Goal: Information Seeking & Learning: Learn about a topic

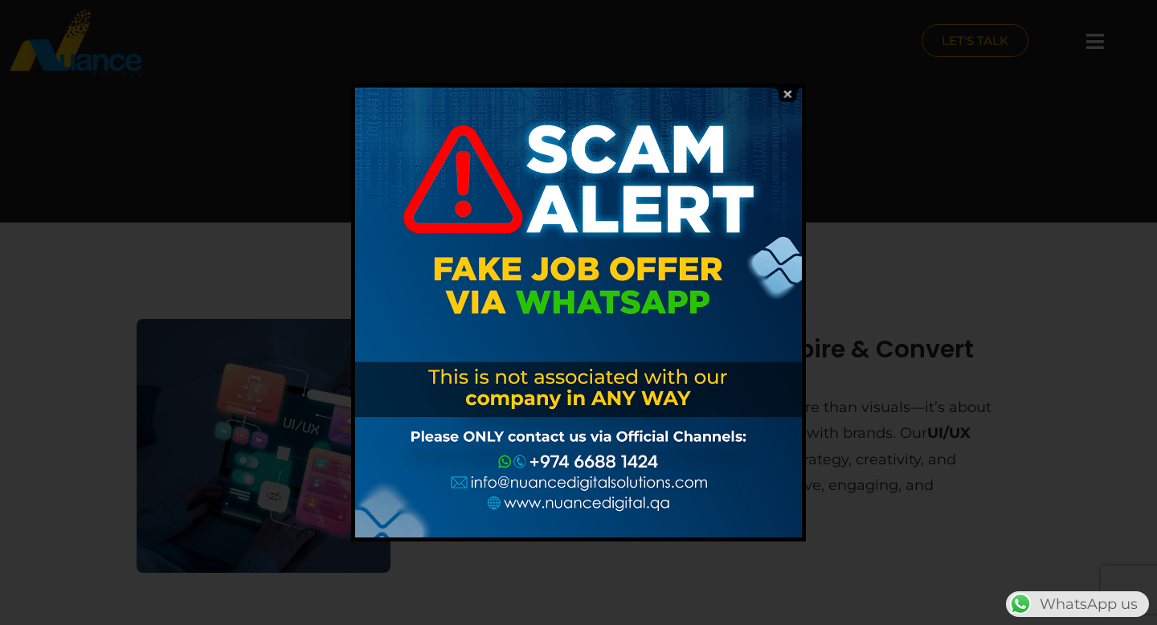
click at [786, 91] on img at bounding box center [787, 94] width 31 height 15
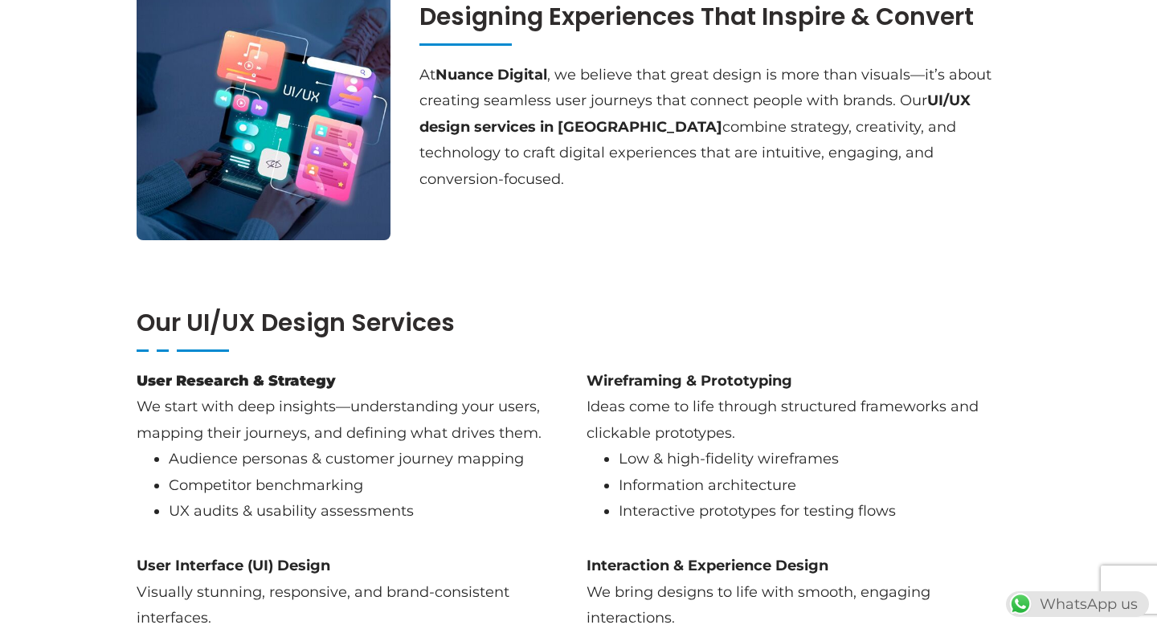
scroll to position [305, 0]
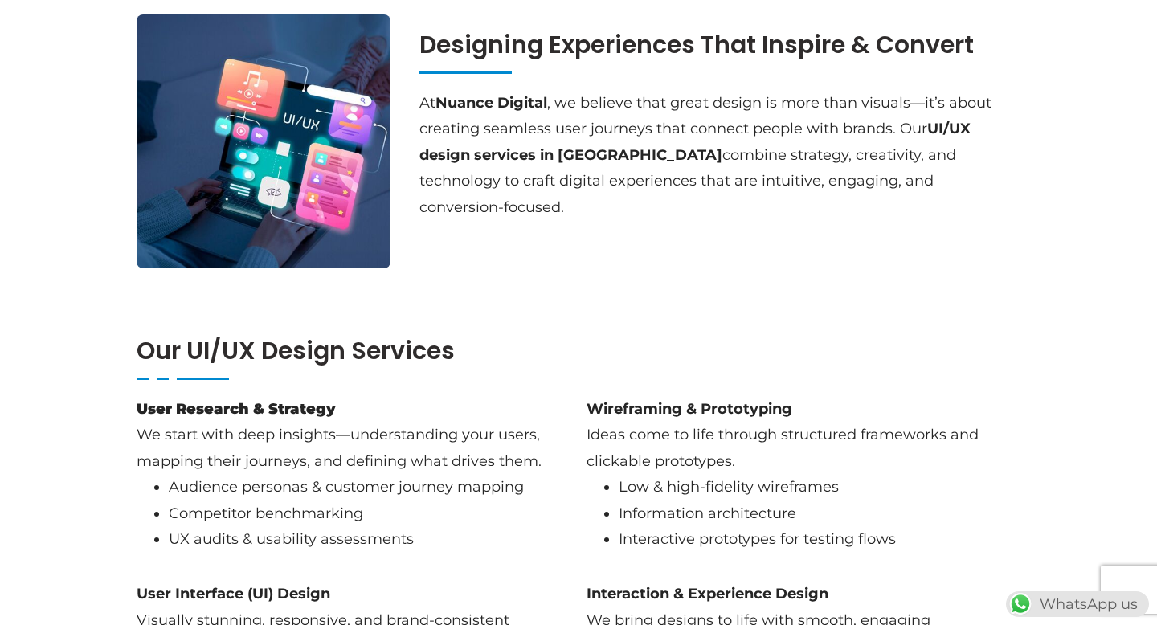
drag, startPoint x: 640, startPoint y: 100, endPoint x: 784, endPoint y: 207, distance: 179.4
click at [784, 207] on div "Designing Experiences That Inspire & Convert At Nuance Digital , we believe tha…" at bounding box center [719, 141] width 617 height 270
copy p "that great design is more than visuals—it’s about creating seamless user journe…"
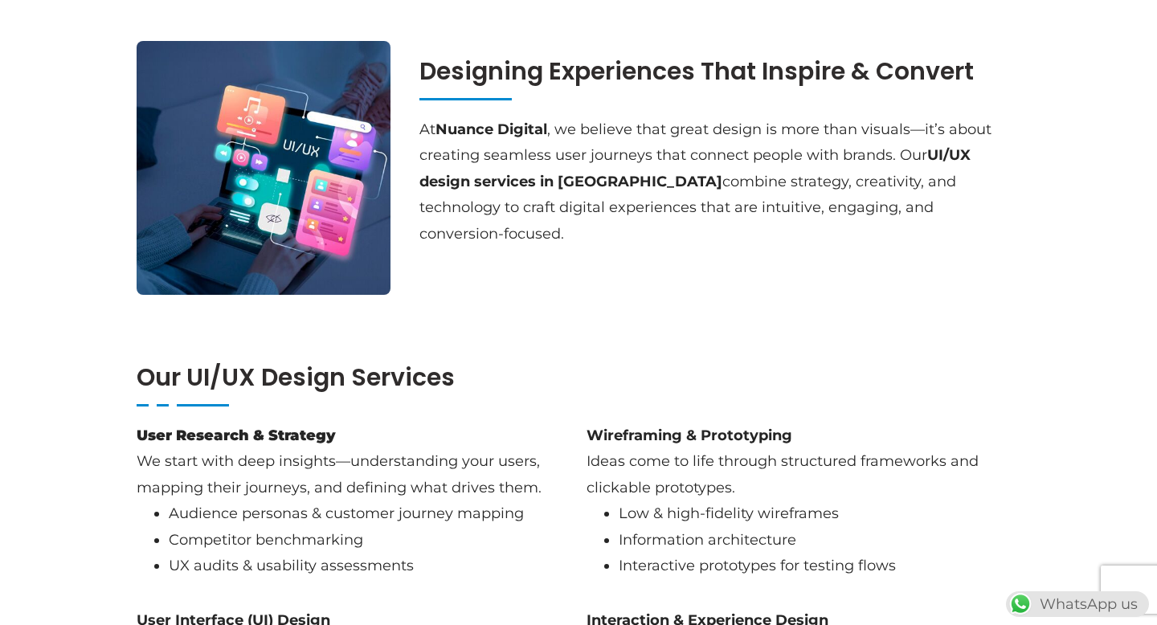
scroll to position [300, 0]
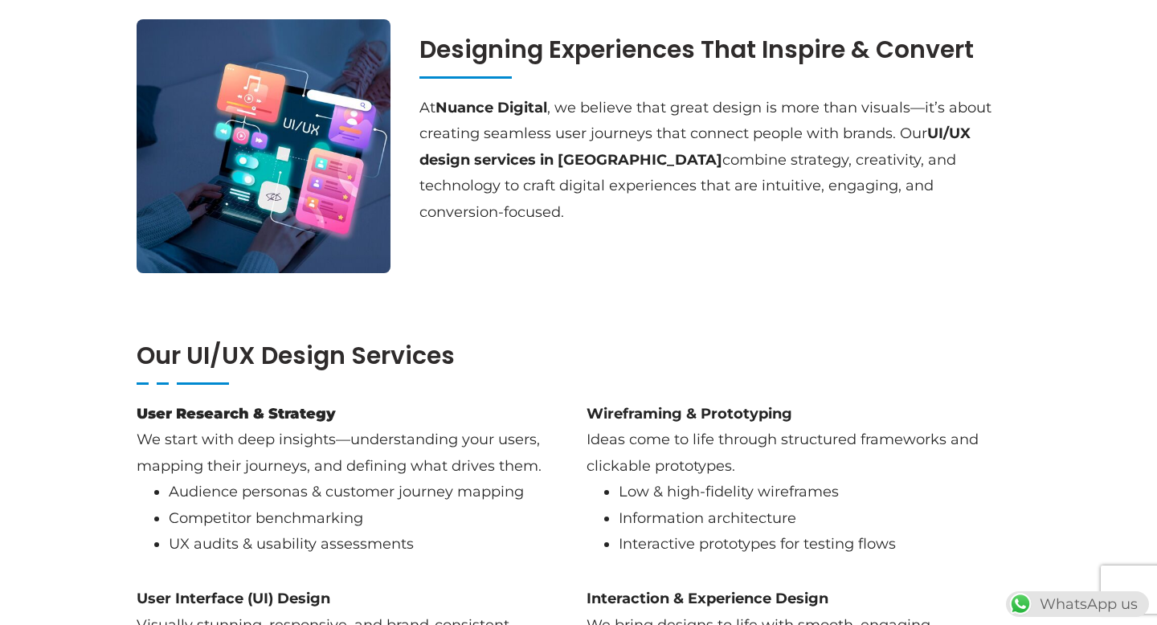
click at [684, 254] on div "Designing Experiences That Inspire & Convert At Nuance Digital , we believe tha…" at bounding box center [719, 146] width 617 height 270
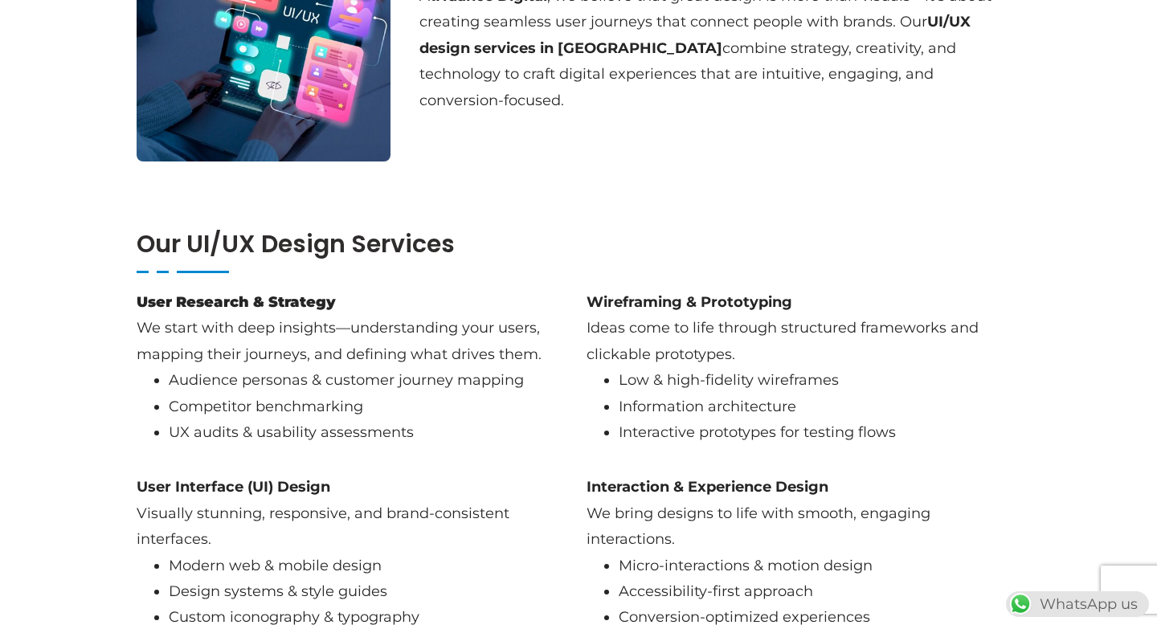
scroll to position [472, 0]
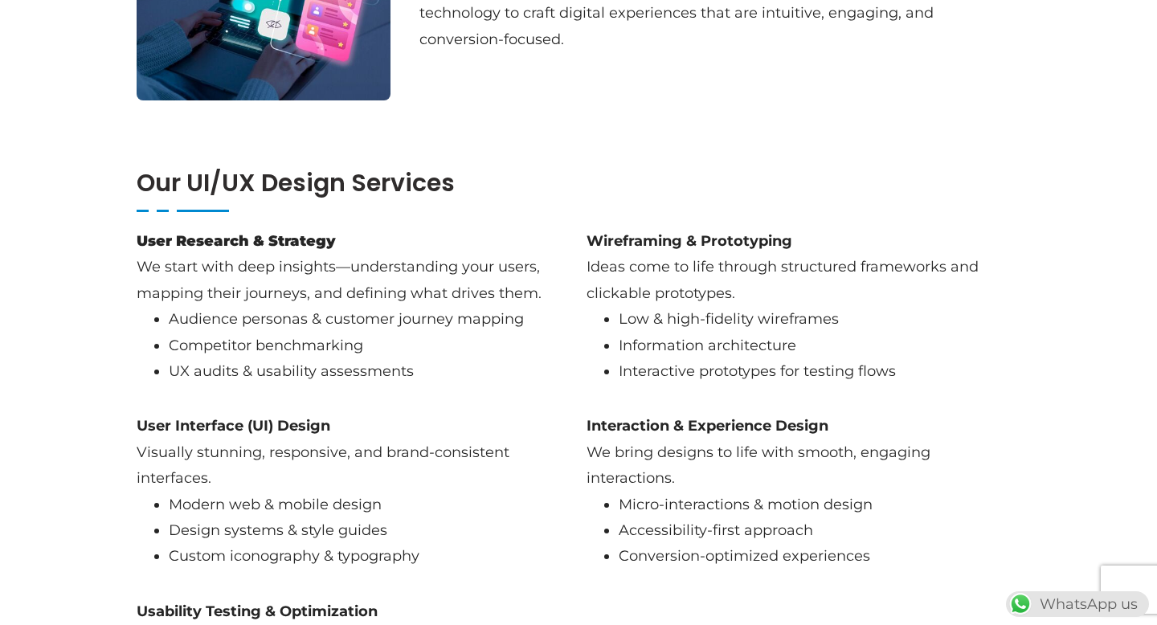
click at [876, 161] on div "Our UI/UX Design Services" at bounding box center [579, 190] width 900 height 59
click at [891, 149] on div "Our UI/UX Design Services User Research & Strategy We start with deep insights—…" at bounding box center [578, 473] width 1157 height 673
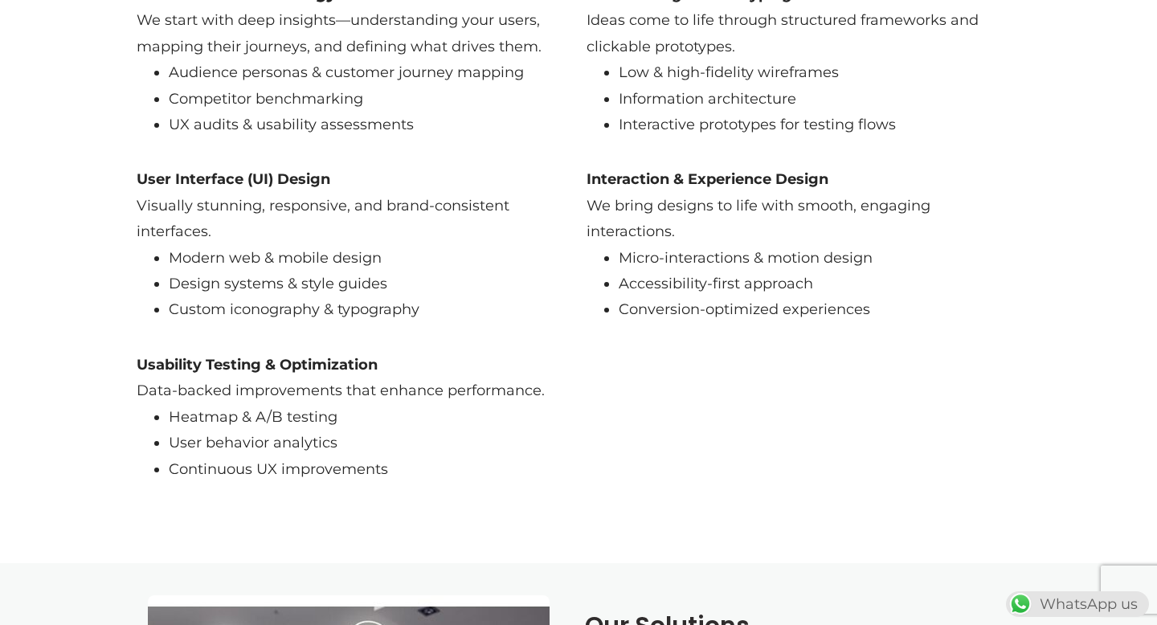
scroll to position [722, 0]
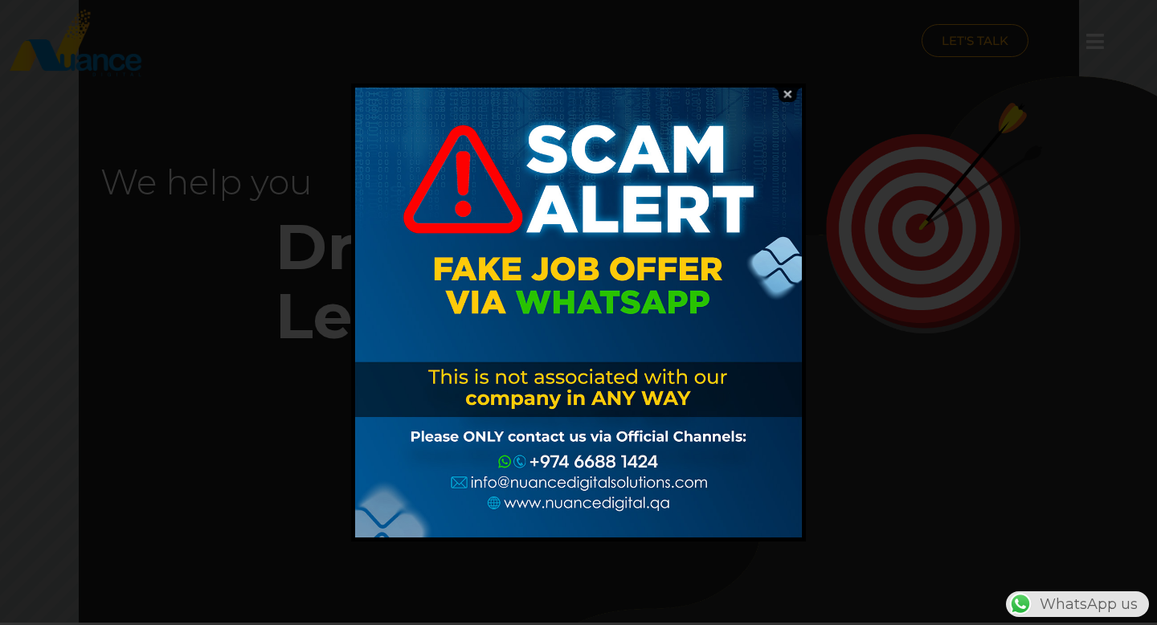
click at [789, 92] on img at bounding box center [787, 94] width 31 height 15
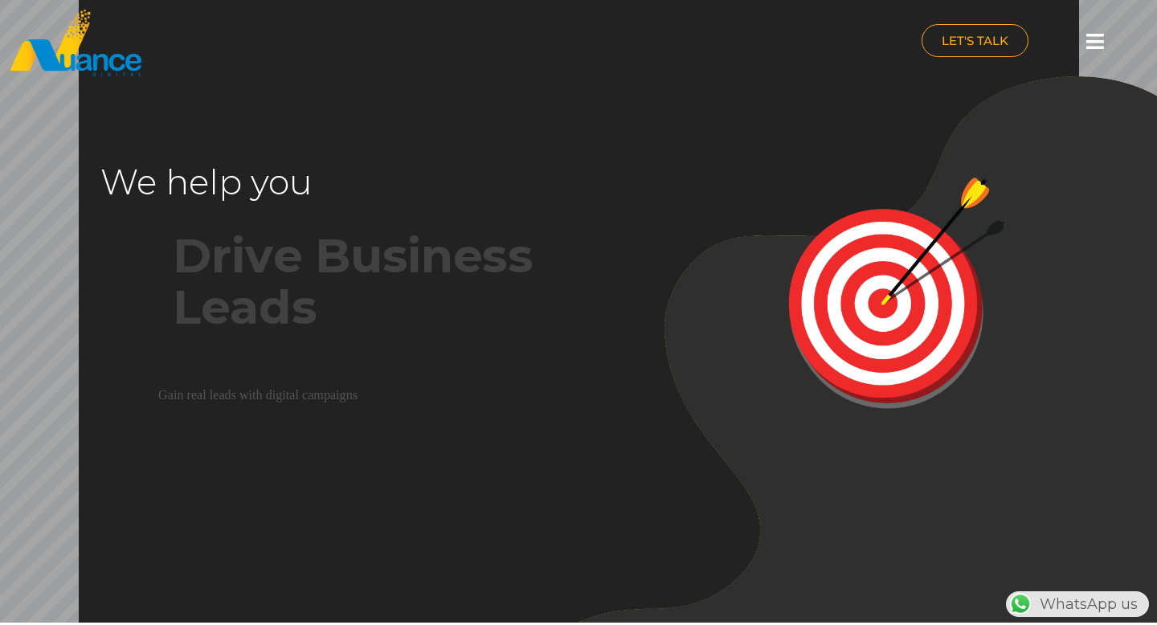
click at [1087, 39] on icon at bounding box center [1095, 41] width 18 height 20
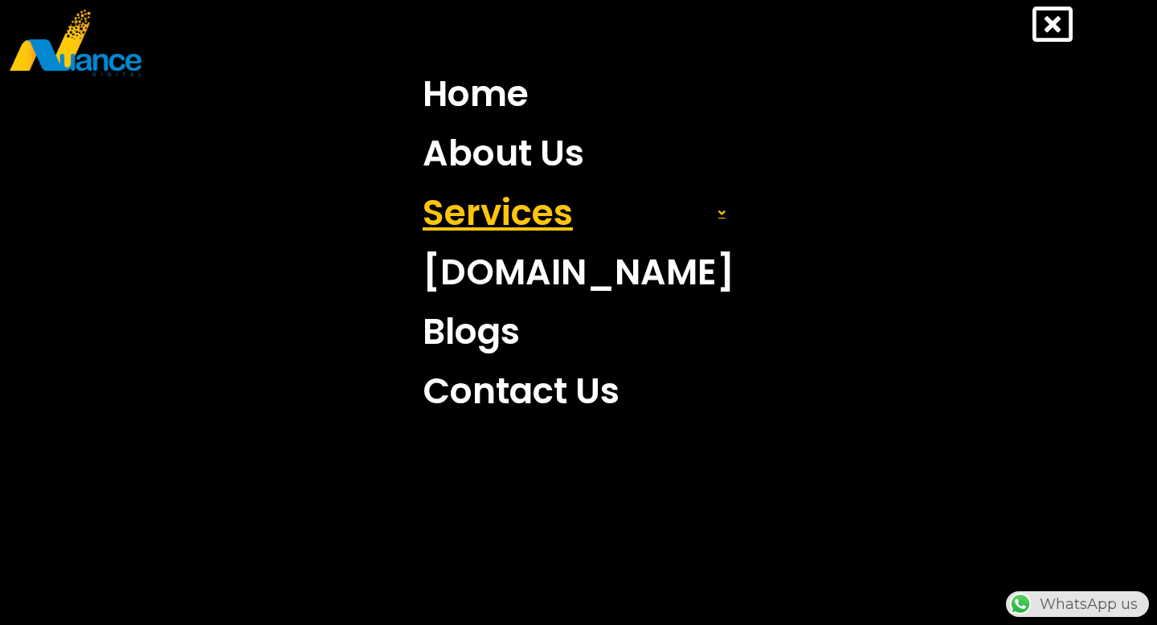
click at [573, 220] on link "Services" at bounding box center [579, 212] width 336 height 59
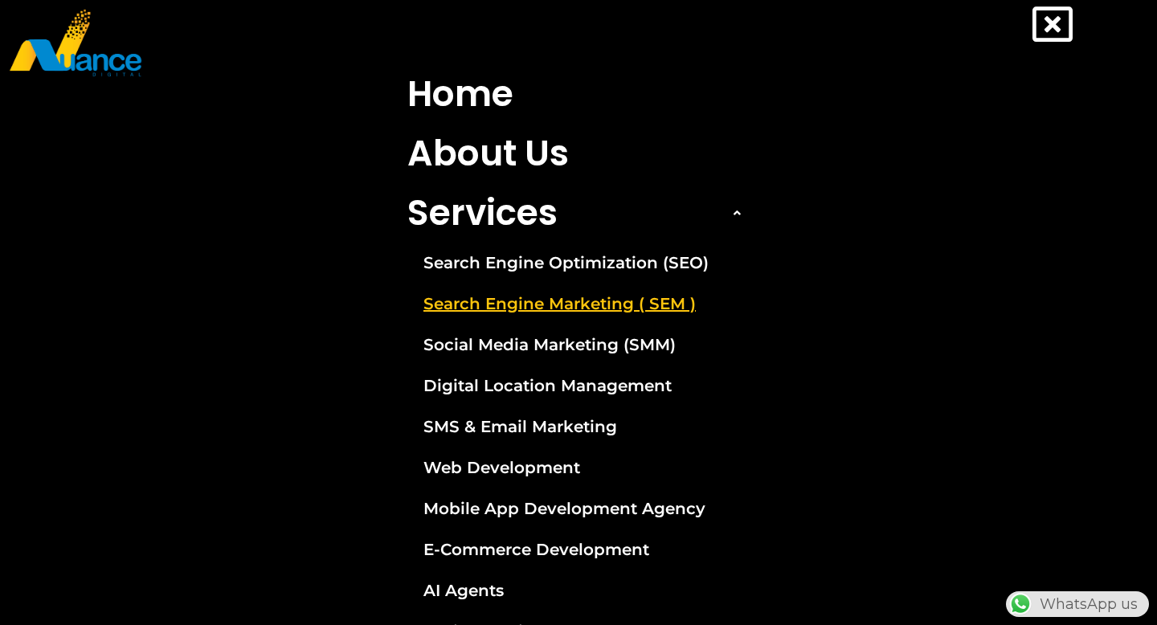
click at [576, 309] on link "Search Engine Marketing ( SEM )" at bounding box center [578, 304] width 366 height 40
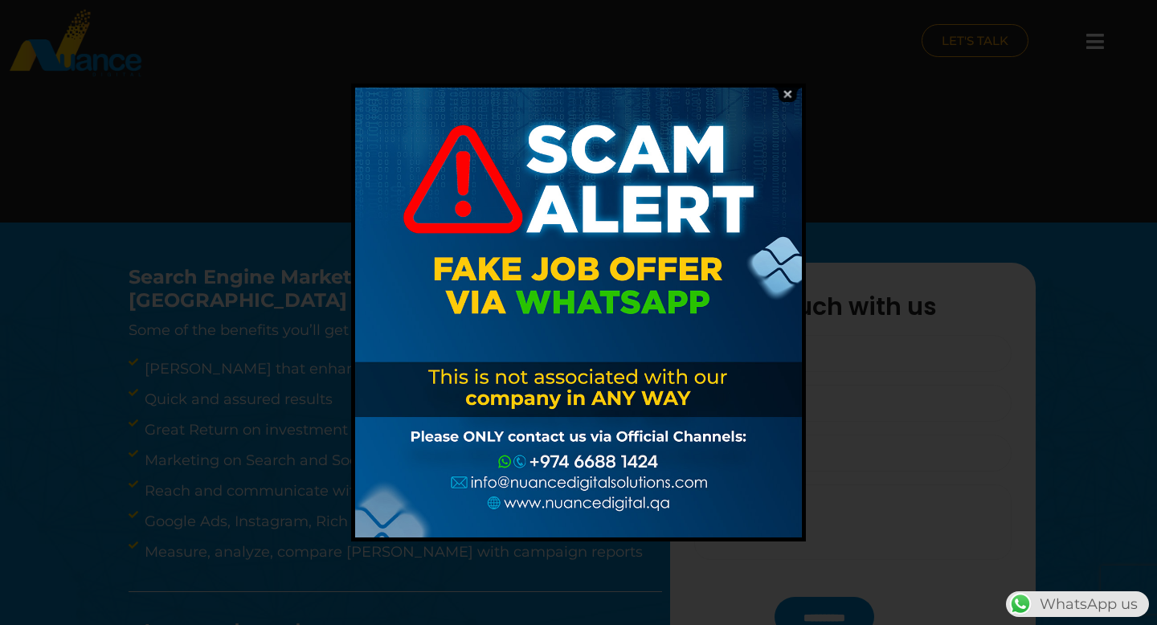
click at [793, 96] on img at bounding box center [787, 94] width 31 height 15
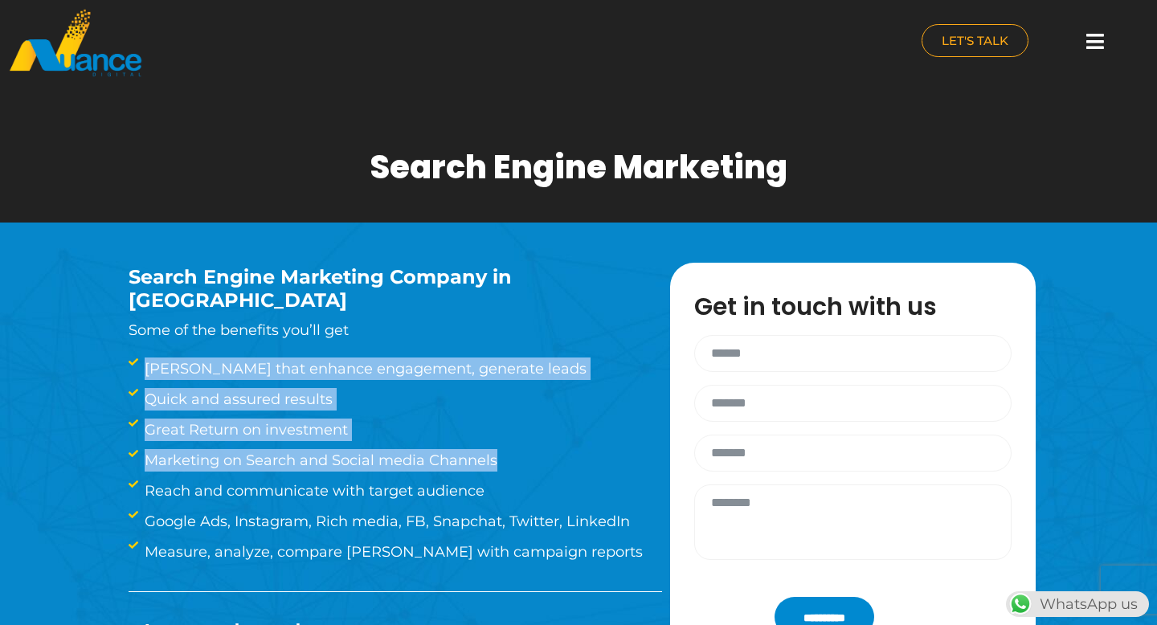
drag, startPoint x: 497, startPoint y: 450, endPoint x: 127, endPoint y: 323, distance: 390.8
click at [127, 323] on div "Search Engine Marketing Company in Qatar Some of the benefits you’ll get Ad cam…" at bounding box center [396, 472] width 550 height 419
copy div "Some of the benefits you’ll get Ad campaigns that enhance engagement, generate …"
